Goal: Information Seeking & Learning: Learn about a topic

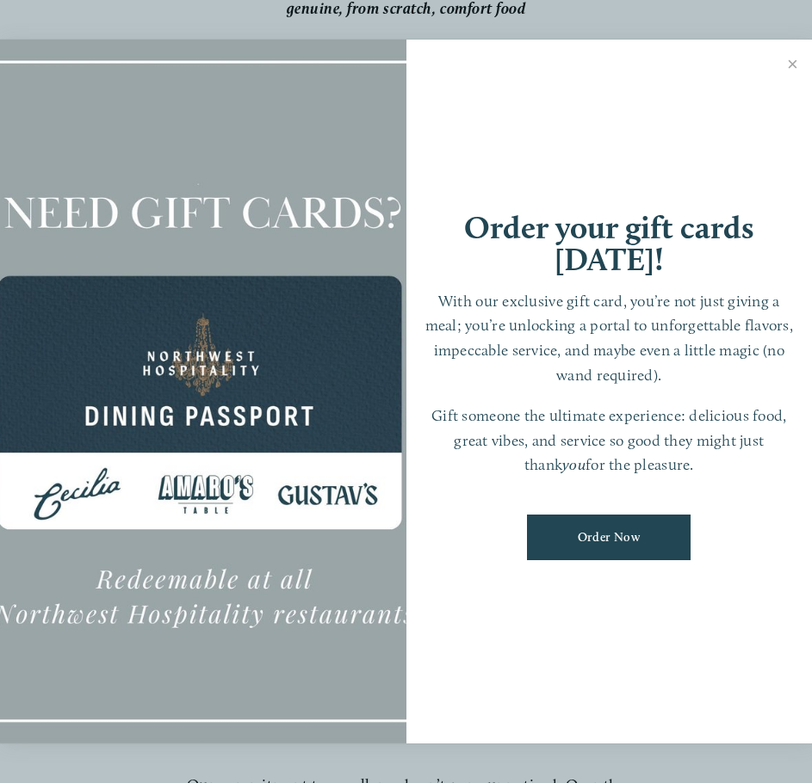
scroll to position [258, 0]
click at [786, 65] on link "Close" at bounding box center [793, 66] width 34 height 48
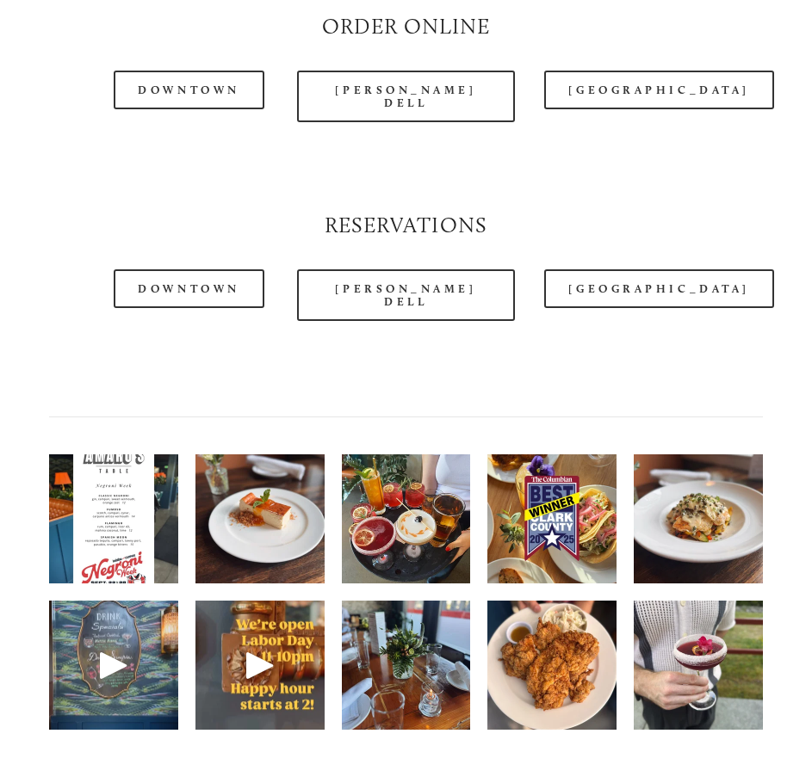
scroll to position [1808, 0]
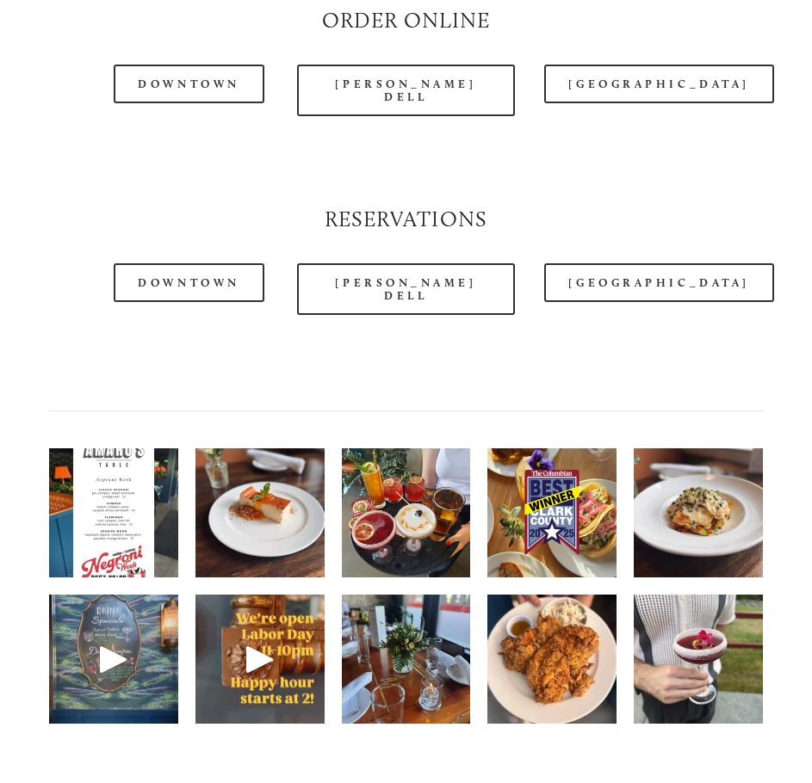
click at [89, 463] on img at bounding box center [113, 513] width 129 height 172
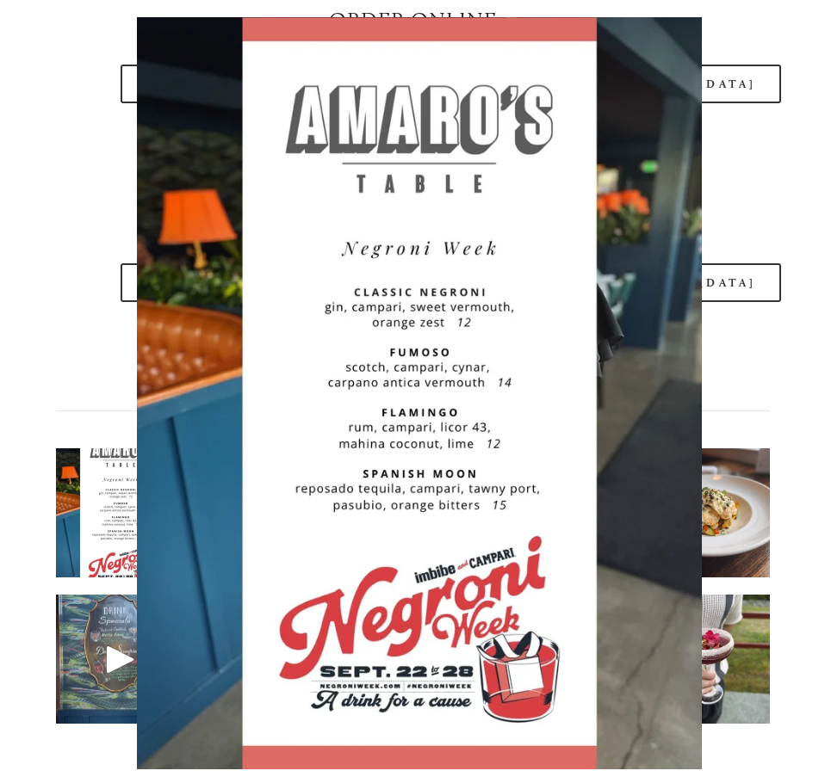
scroll to position [1809, 0]
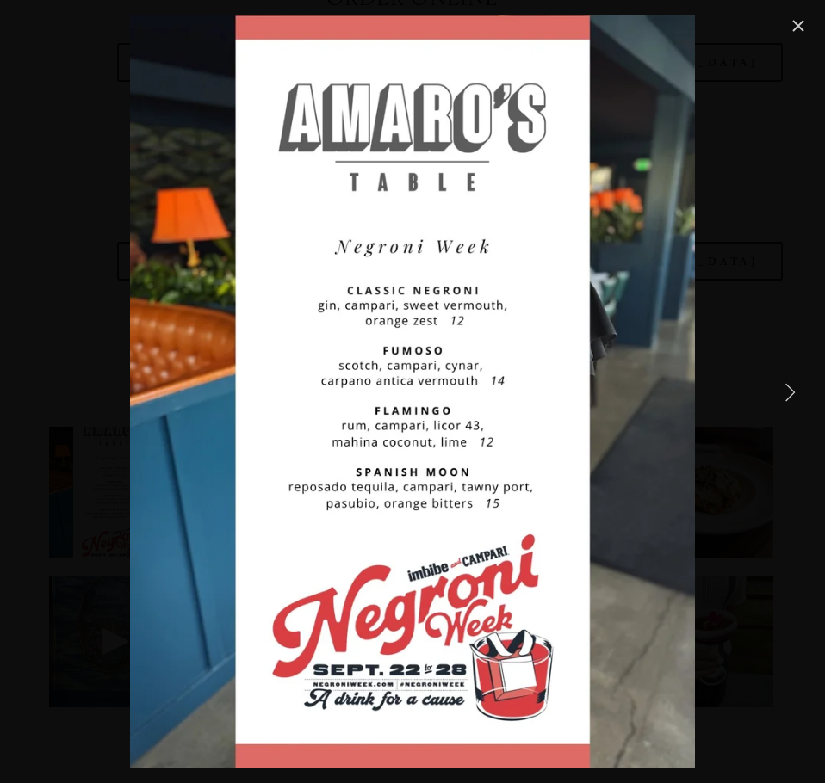
click at [777, 387] on link "Next Item" at bounding box center [789, 392] width 38 height 38
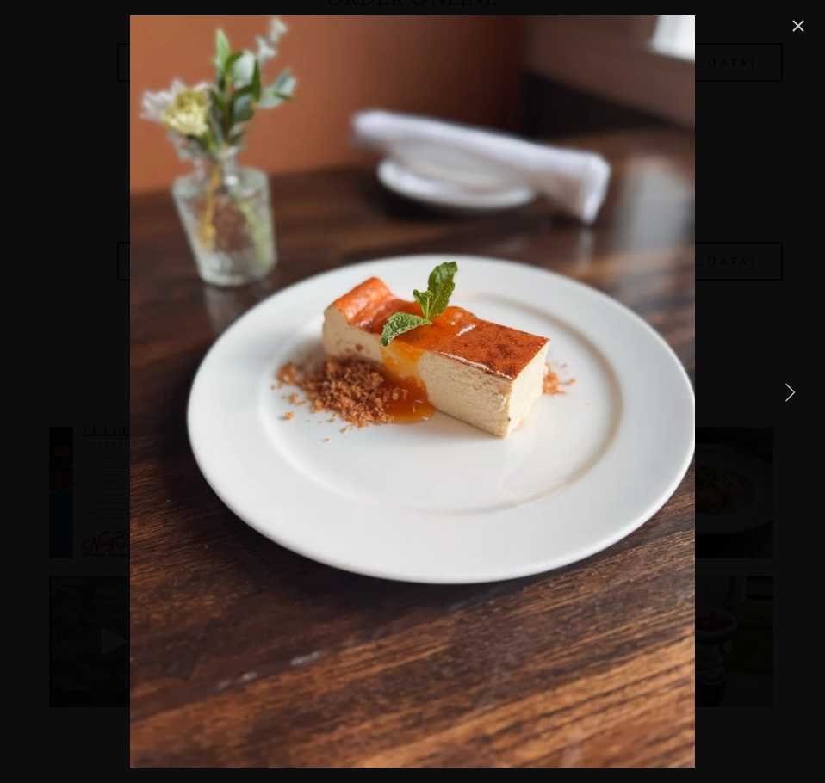
click at [780, 375] on link "Next Item" at bounding box center [789, 392] width 38 height 38
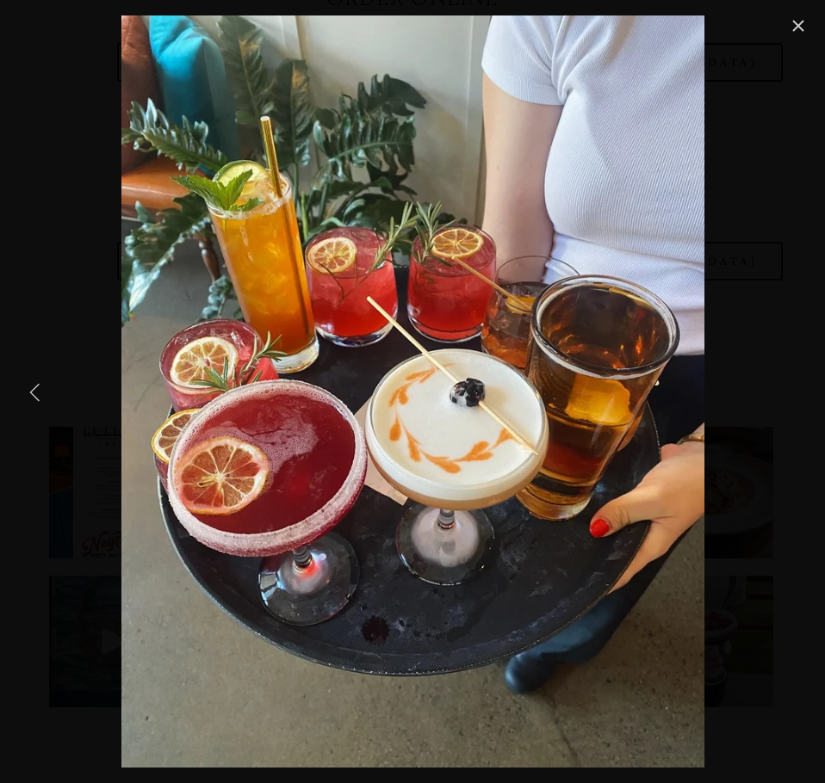
click at [40, 389] on link "Previous Item" at bounding box center [35, 392] width 38 height 38
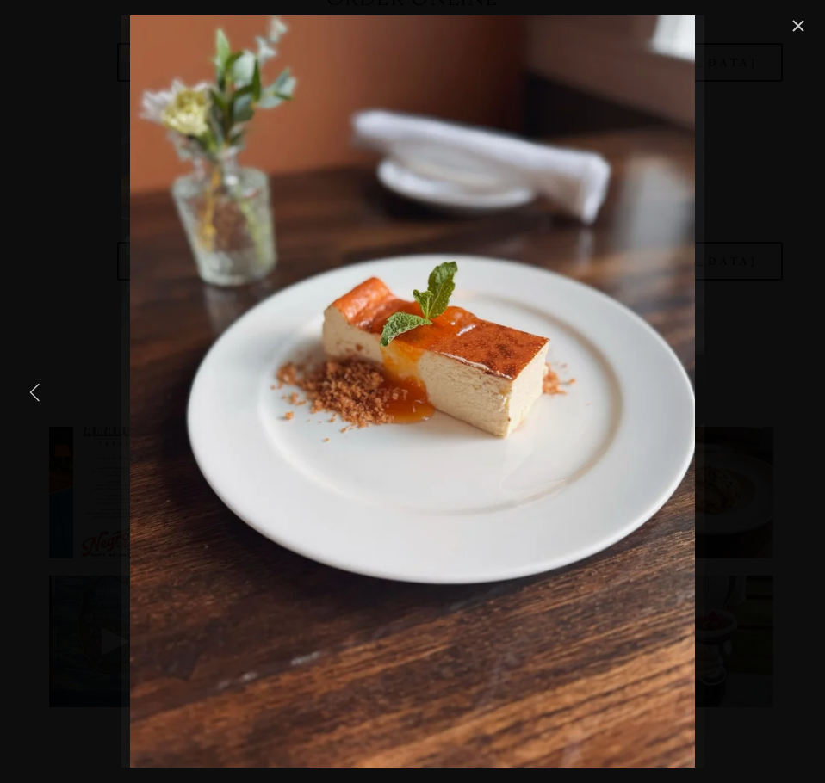
click at [40, 389] on link "Previous Item" at bounding box center [35, 392] width 38 height 38
click at [33, 386] on link "Previous Item" at bounding box center [35, 392] width 38 height 38
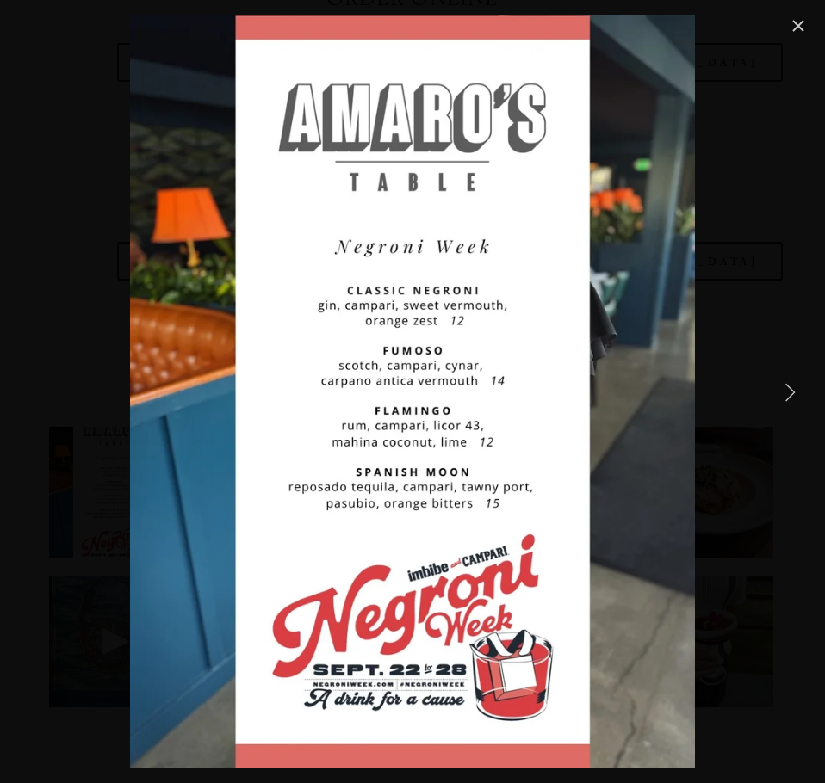
click at [808, 30] on link "Close" at bounding box center [798, 25] width 21 height 21
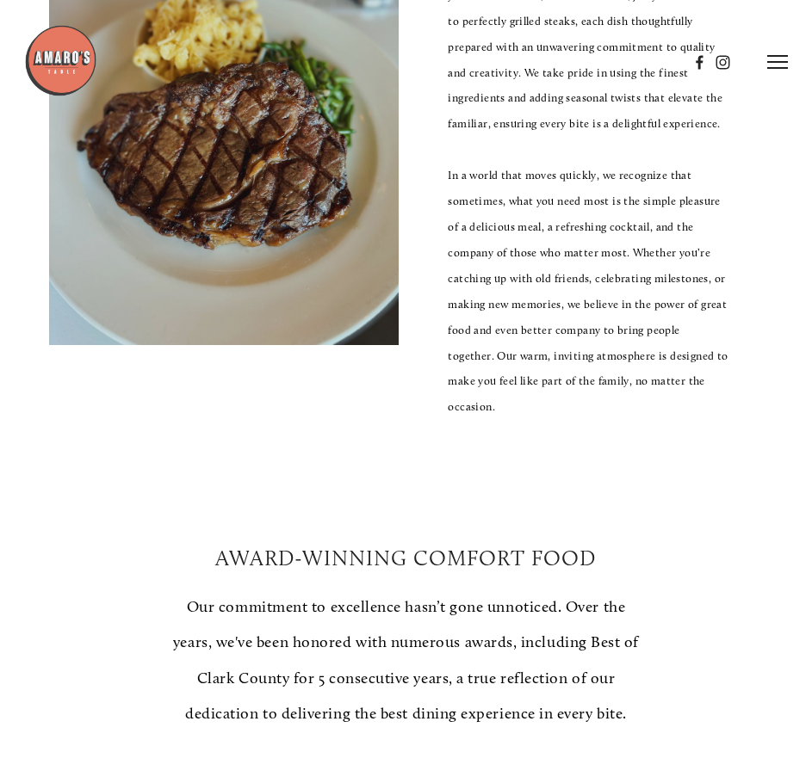
scroll to position [0, 0]
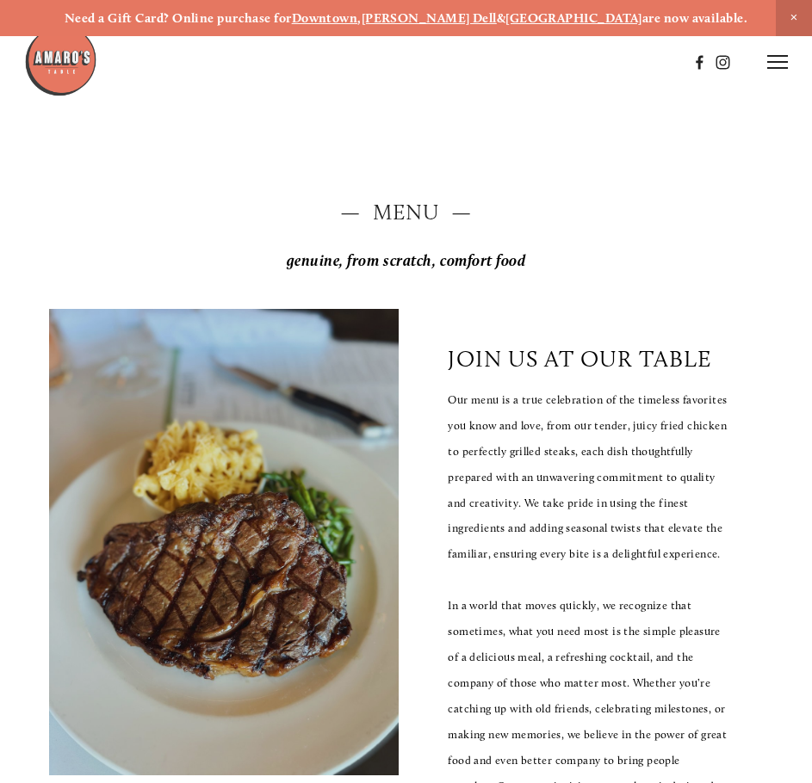
click at [781, 61] on icon at bounding box center [777, 61] width 21 height 15
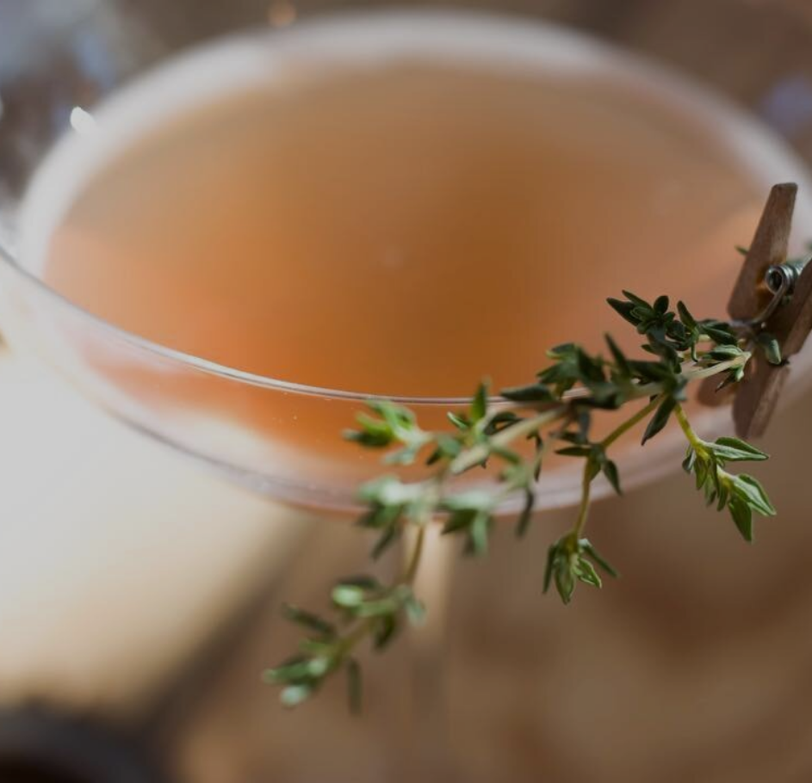
scroll to position [36, 0]
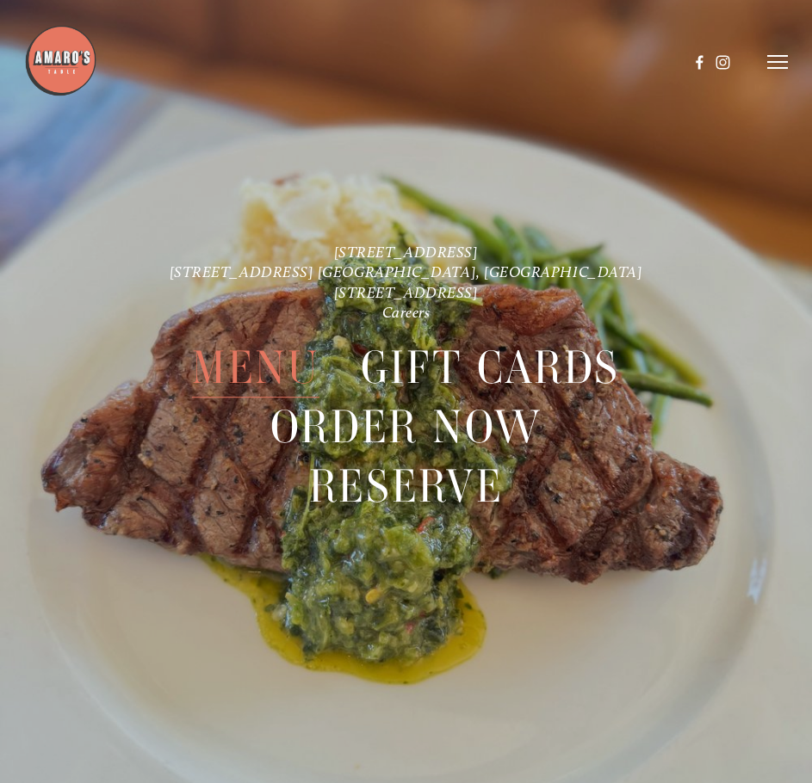
click at [263, 362] on span "Menu" at bounding box center [256, 368] width 128 height 59
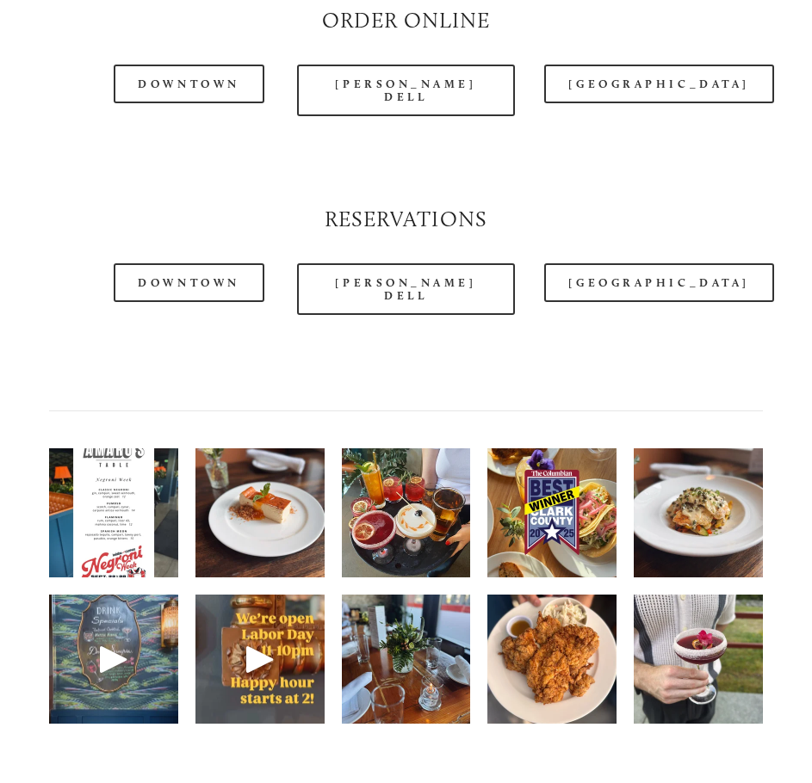
click at [136, 486] on img at bounding box center [113, 513] width 129 height 172
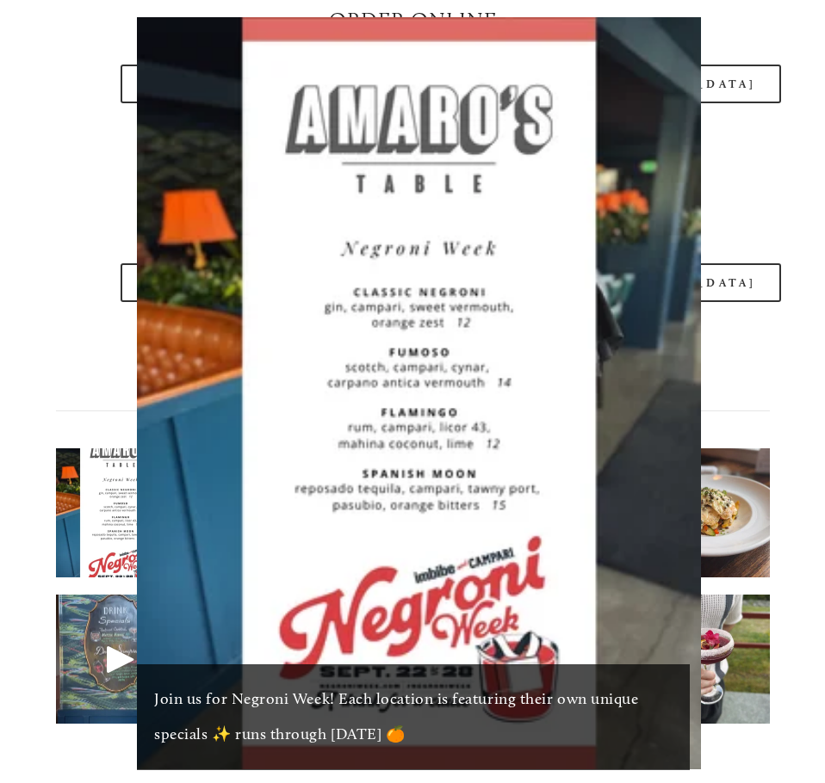
scroll to position [1809, 0]
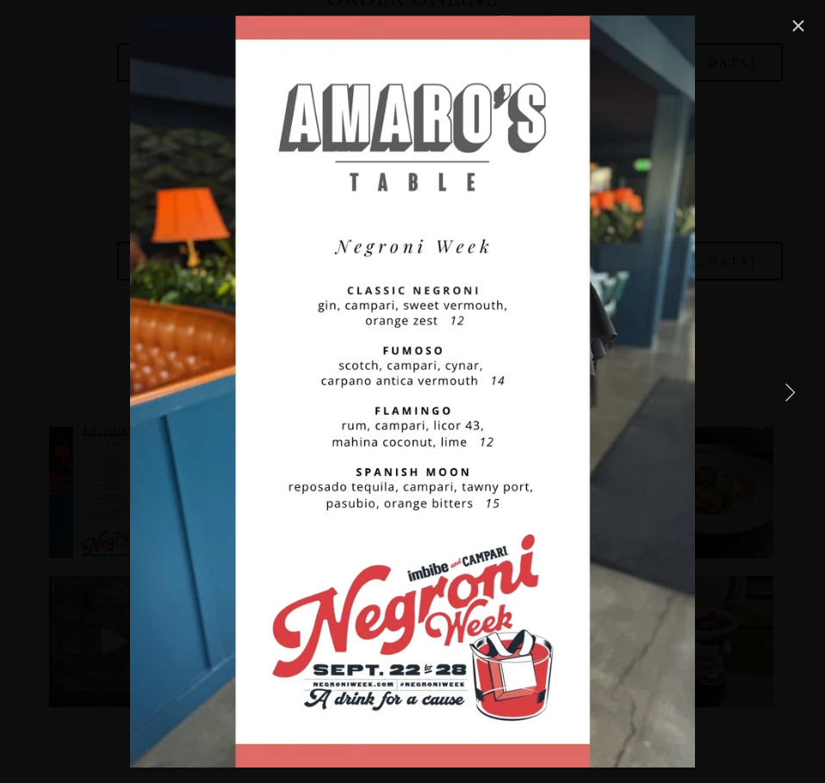
click at [789, 23] on link "Close" at bounding box center [798, 25] width 21 height 21
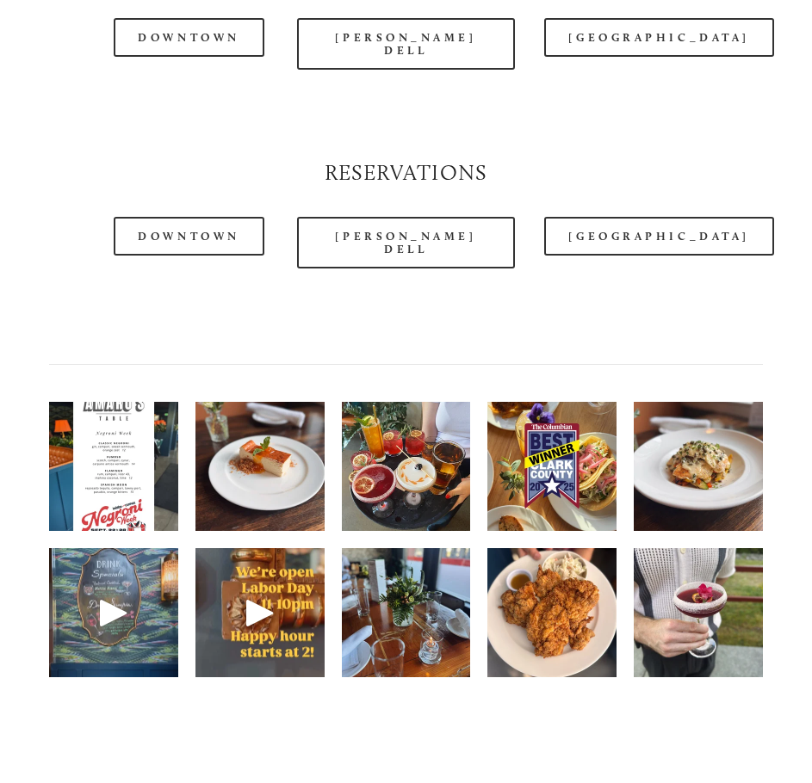
scroll to position [1894, 0]
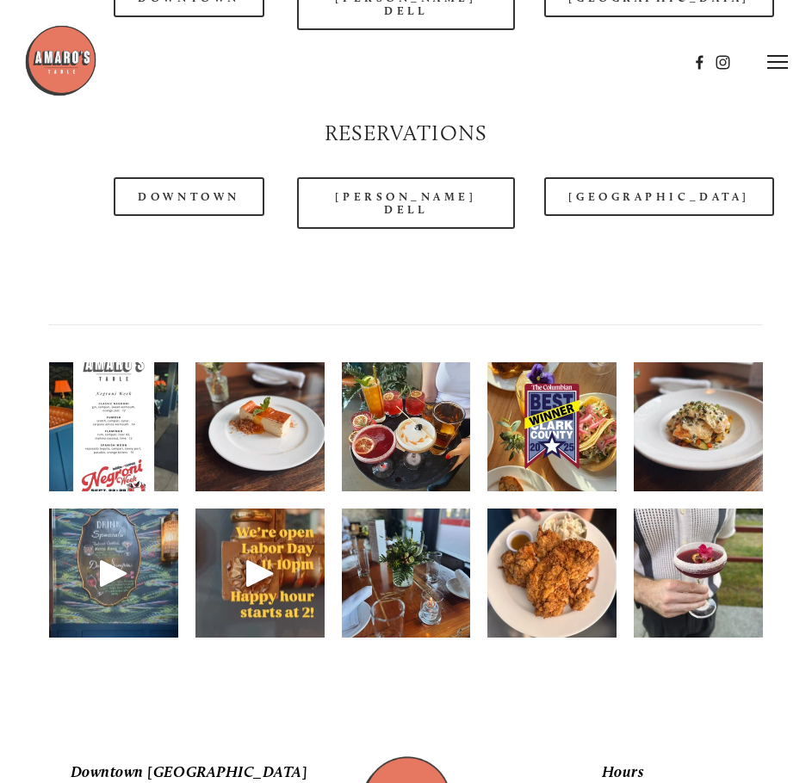
click at [122, 399] on img at bounding box center [113, 427] width 129 height 172
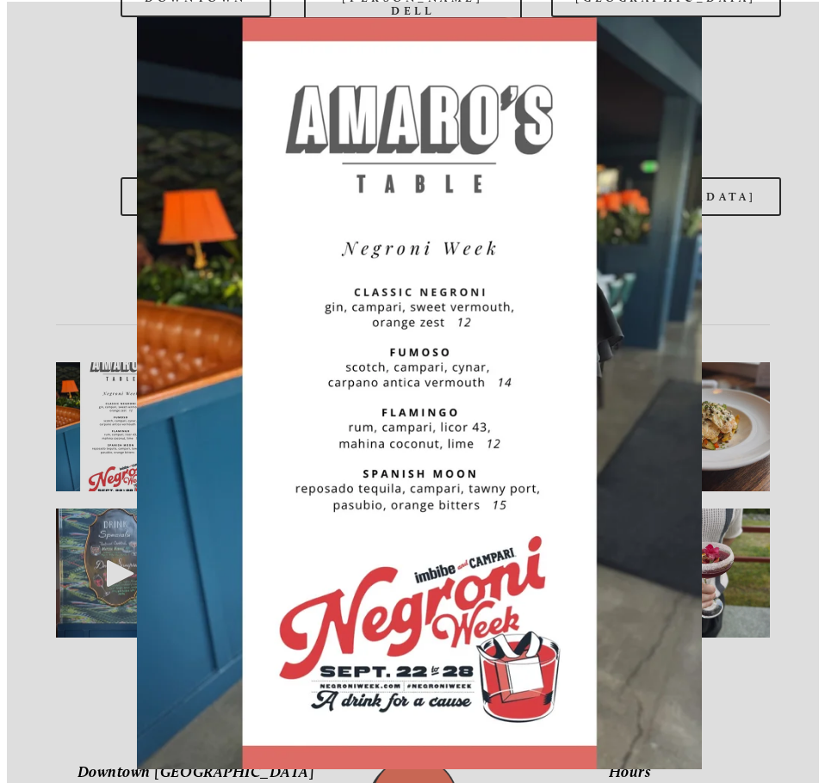
scroll to position [1896, 0]
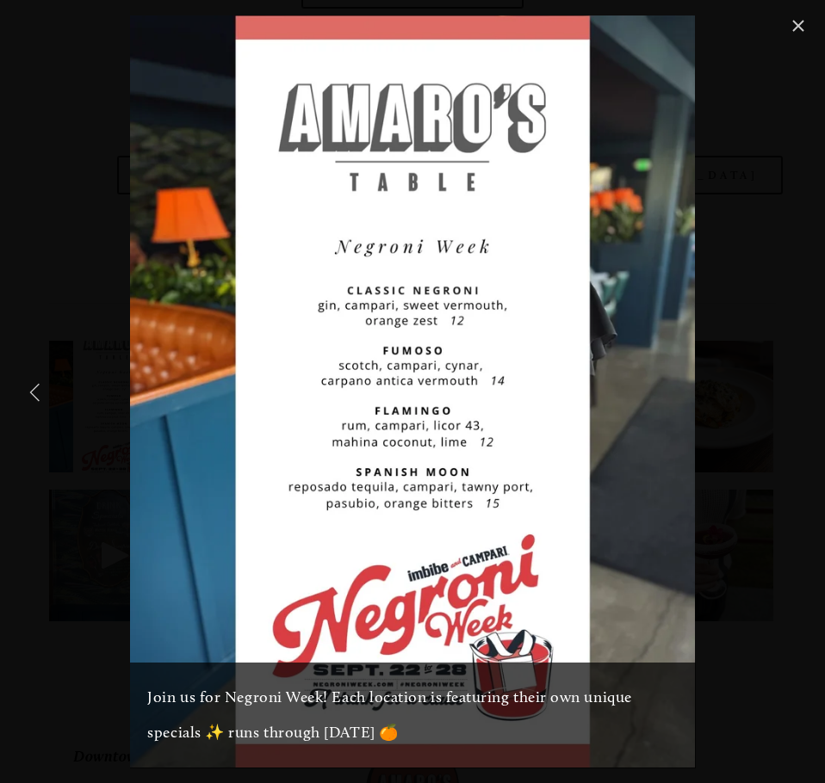
click at [295, 734] on div "Join us for Negroni Week! Each location is featuring their own unique specials …" at bounding box center [412, 716] width 565 height 106
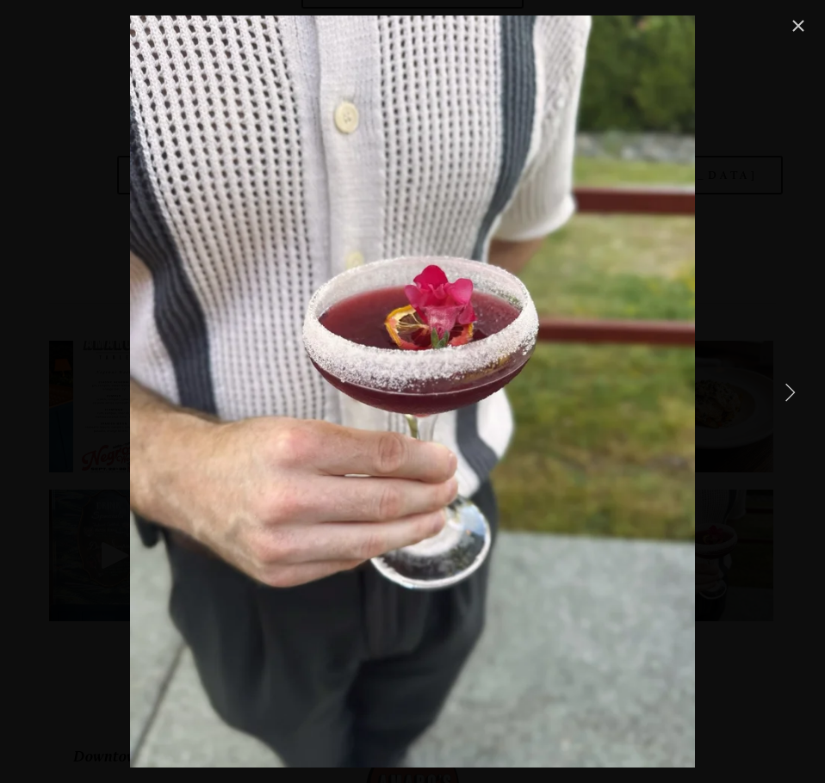
click at [782, 395] on link "Next Item" at bounding box center [789, 392] width 38 height 38
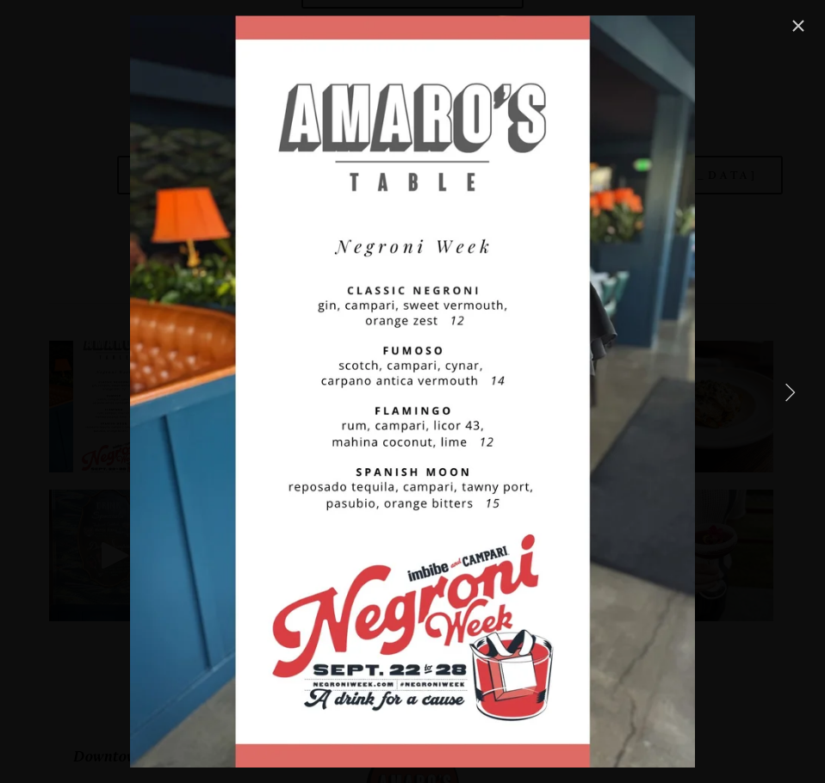
click at [800, 17] on link "Close" at bounding box center [798, 25] width 21 height 21
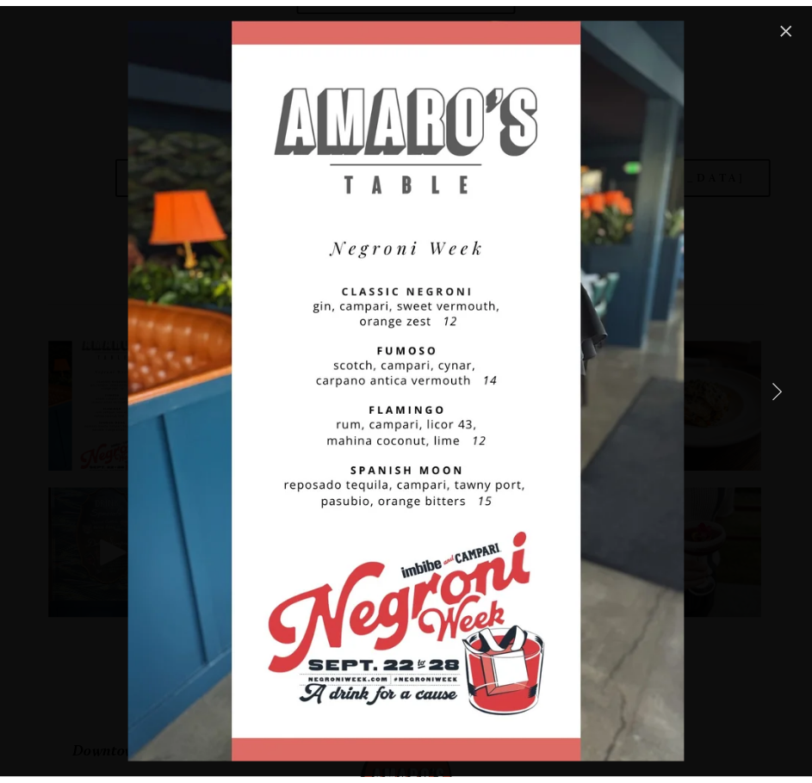
scroll to position [1894, 0]
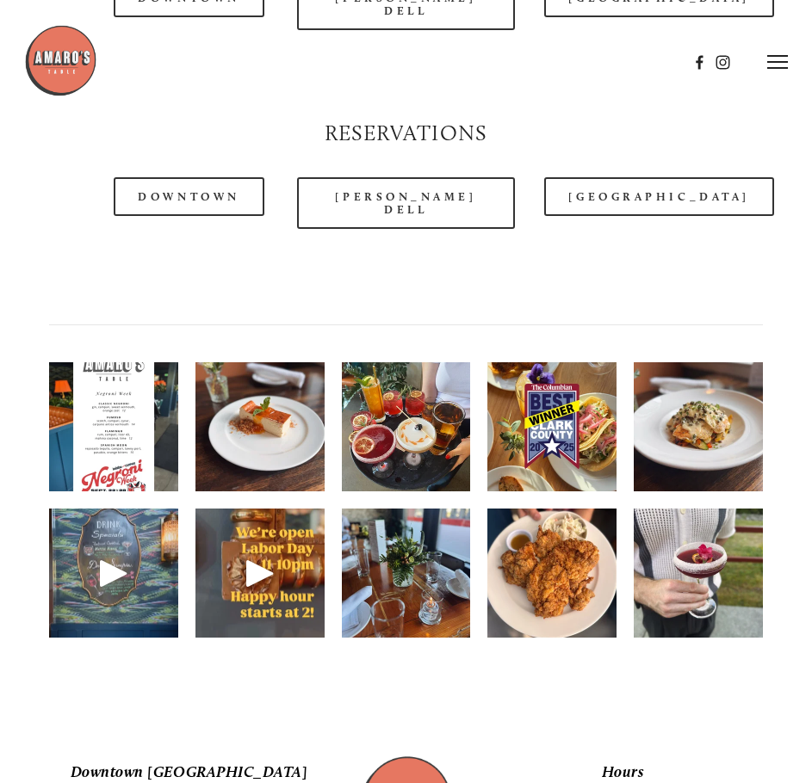
click at [550, 89] on div at bounding box center [356, 62] width 664 height 76
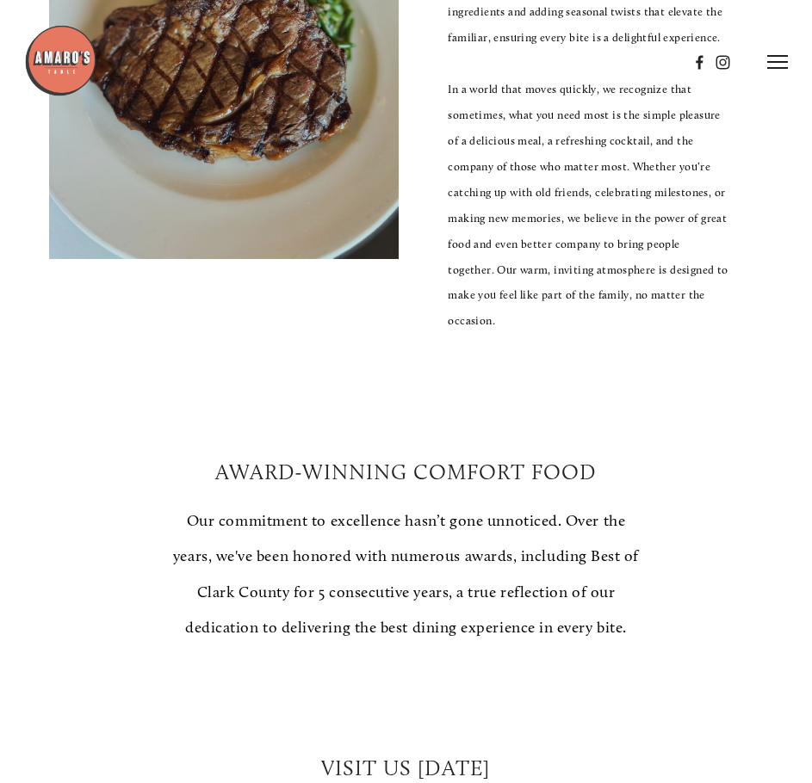
scroll to position [1205, 0]
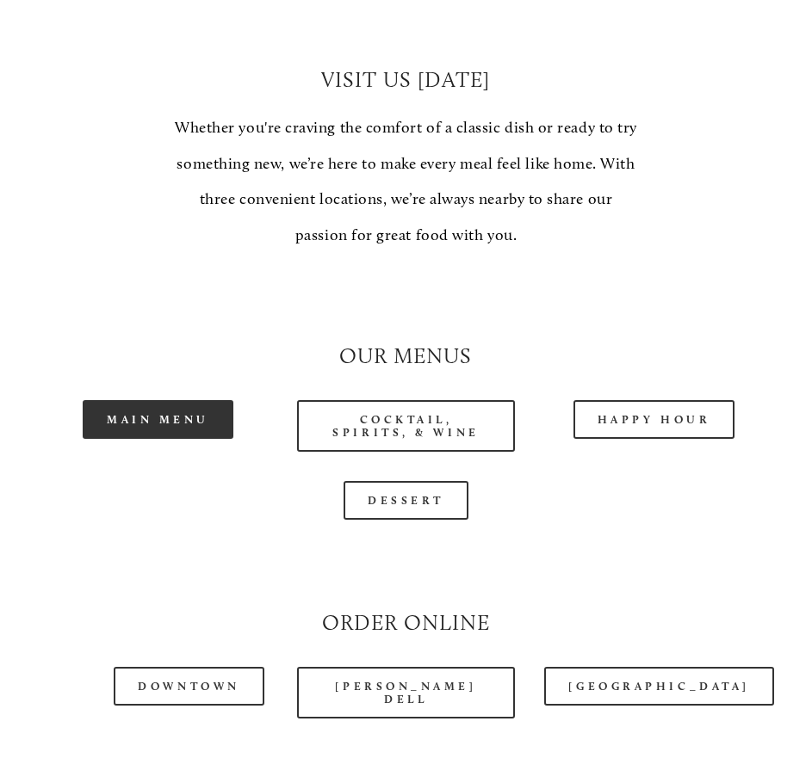
click at [159, 400] on link "Main Menu" at bounding box center [158, 419] width 151 height 39
